Goal: Check status: Check status

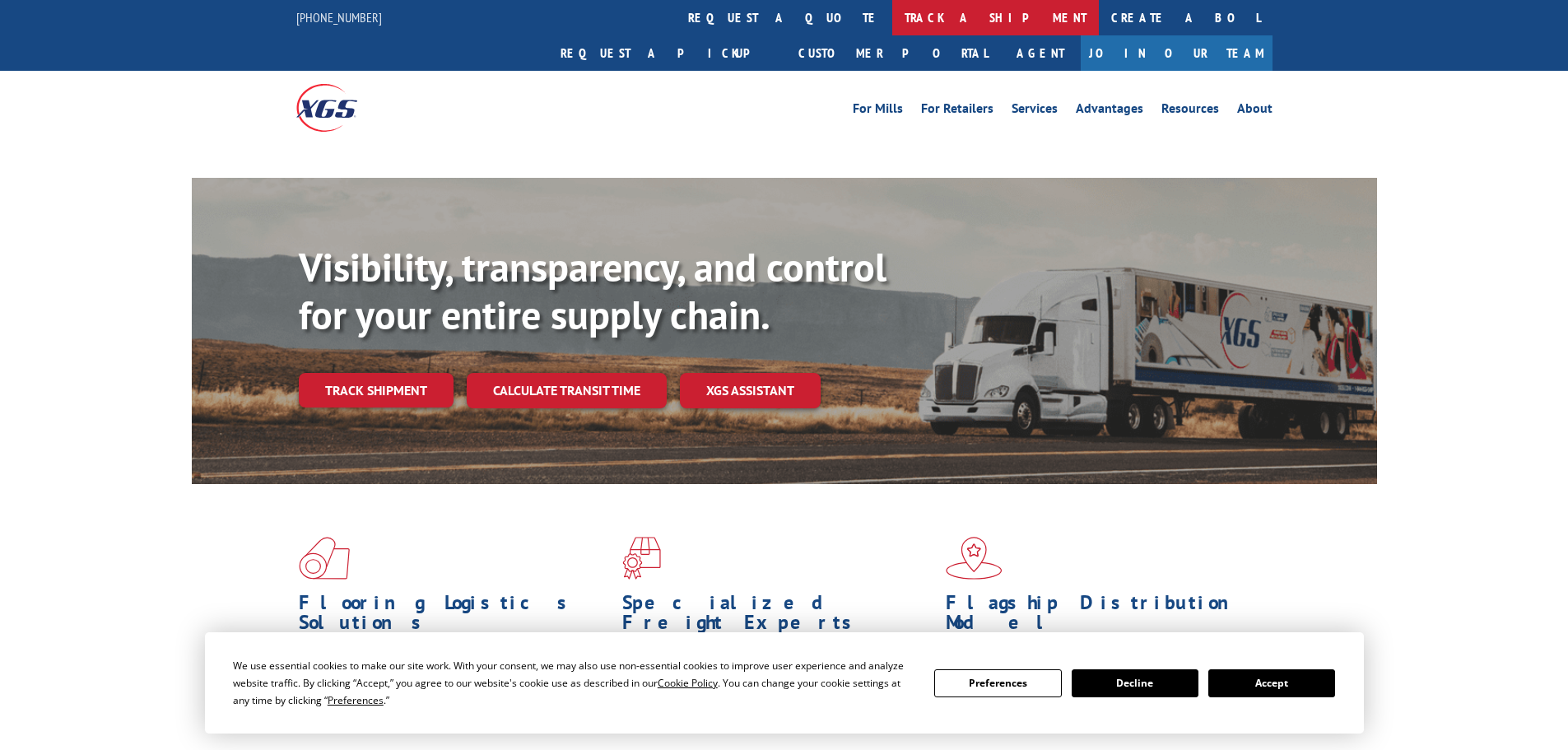
click at [893, 12] on link "track a shipment" at bounding box center [996, 17] width 207 height 35
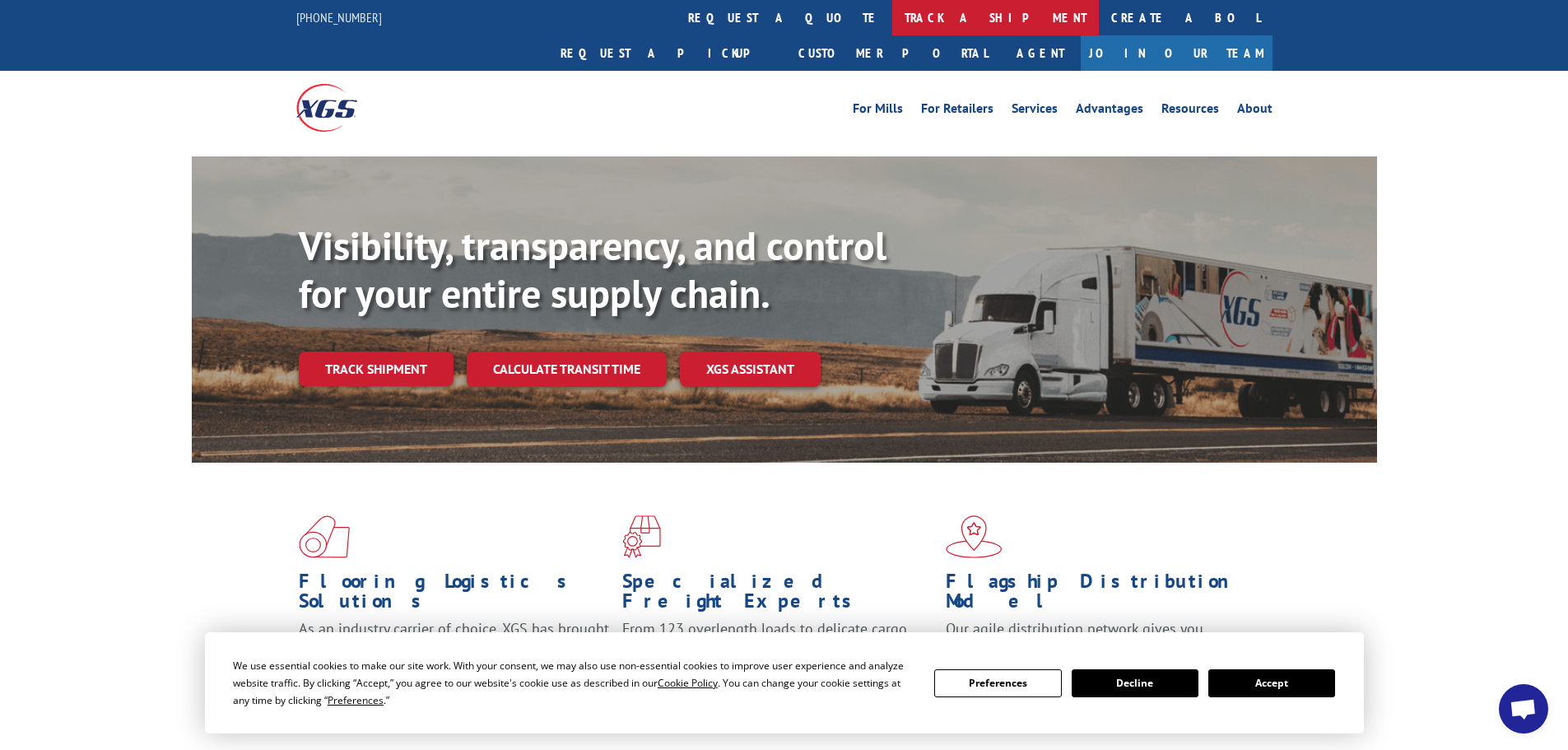
click at [893, 13] on link "track a shipment" at bounding box center [996, 17] width 207 height 35
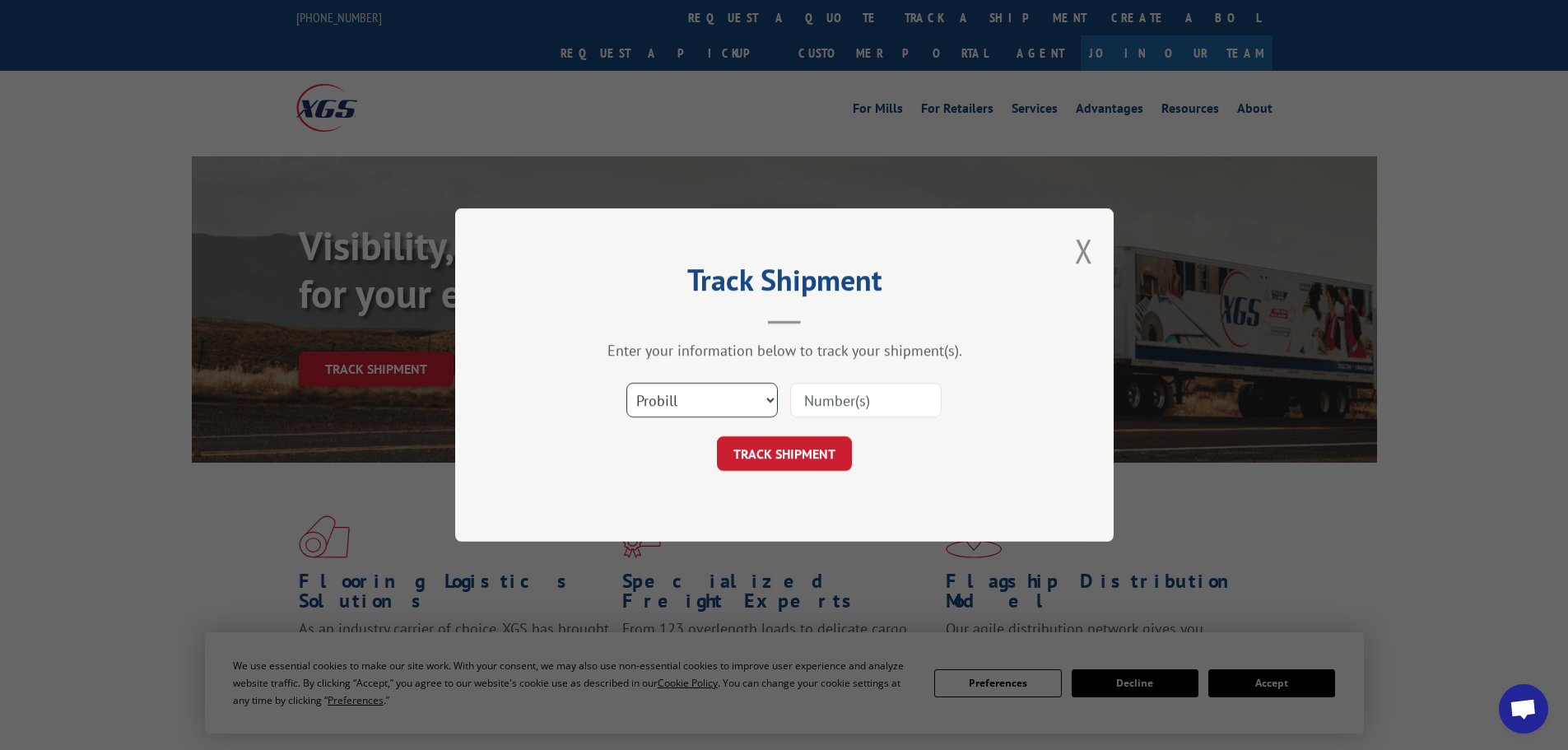
click at [670, 389] on select "Select category... Probill BOL PO" at bounding box center [702, 400] width 152 height 35
select select "bol"
click at [627, 382] on select "Select category... Probill BOL PO" at bounding box center [702, 400] width 152 height 35
click at [825, 391] on input at bounding box center [866, 400] width 152 height 35
paste input "5022295"
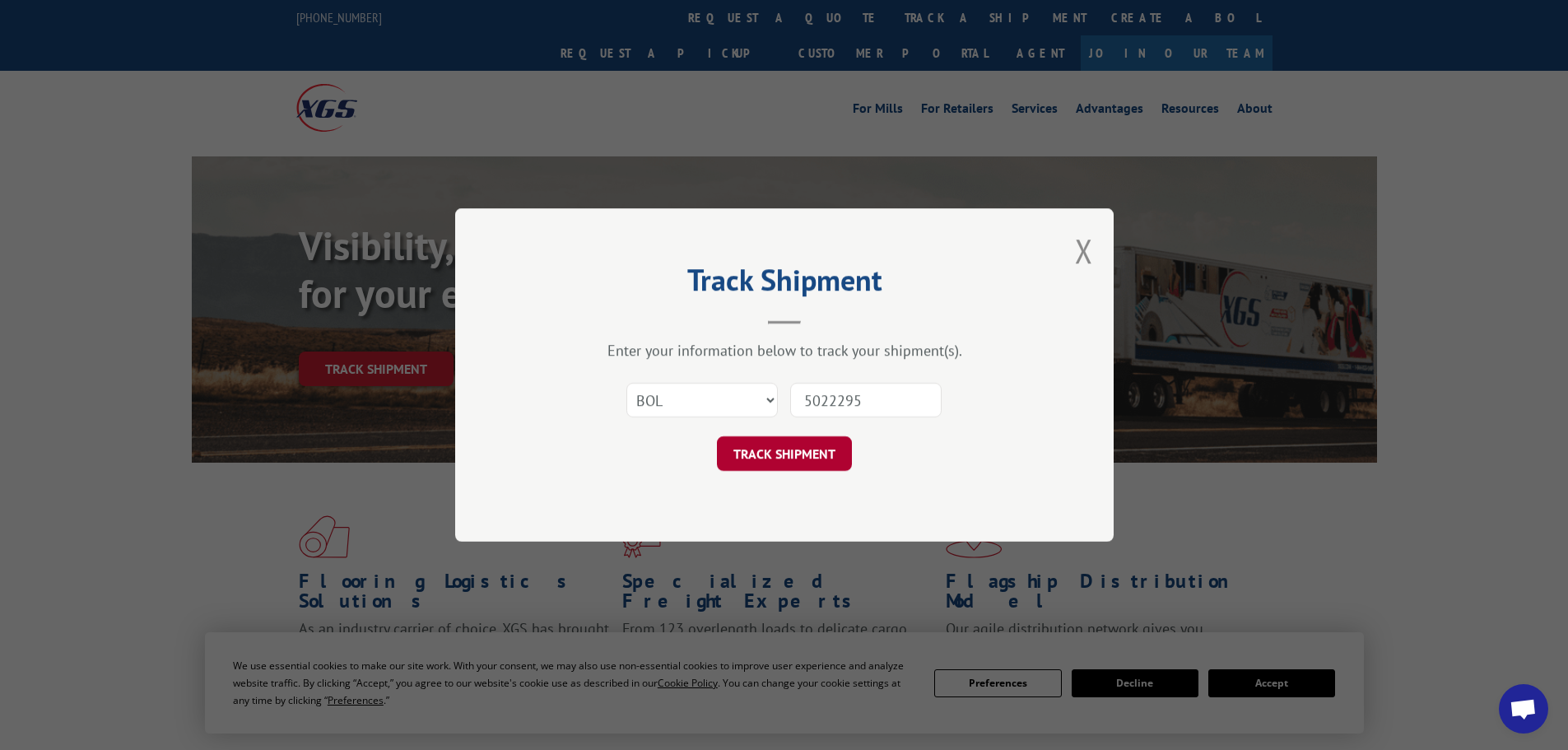
type input "5022295"
click at [824, 467] on button "TRACK SHIPMENT" at bounding box center [785, 453] width 135 height 35
